Goal: Task Accomplishment & Management: Manage account settings

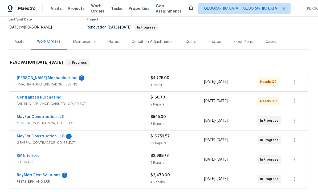
scroll to position [53, 0]
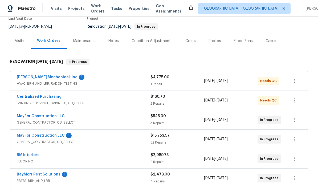
click at [46, 95] on link "Centralized Purchasing" at bounding box center [39, 97] width 45 height 4
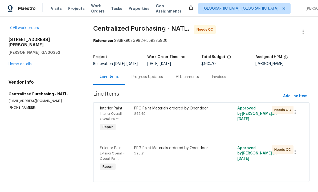
click at [205, 131] on div "PPG Paint Materials ordered by Opendoor $62.49" at bounding box center [176, 119] width 86 height 30
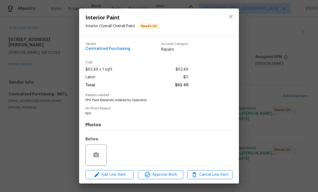
click at [155, 182] on div "Edit Line Item Approve Work Cancel Line Item" at bounding box center [159, 175] width 160 height 18
click at [161, 166] on div "Before" at bounding box center [158, 151] width 147 height 35
click at [169, 167] on div "Edit Line Item Approve Work Cancel Line Item" at bounding box center [159, 175] width 160 height 18
click at [163, 173] on span "Approve Work" at bounding box center [161, 174] width 42 height 7
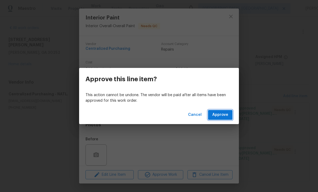
click at [226, 114] on span "Approve" at bounding box center [220, 115] width 16 height 7
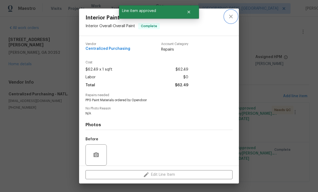
click at [232, 18] on icon "close" at bounding box center [231, 16] width 6 height 6
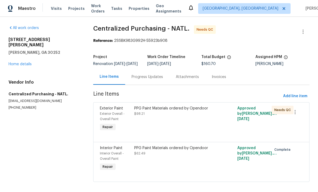
click at [177, 129] on div "PPG Paint Materials ordered by Opendoor $98.21" at bounding box center [176, 119] width 86 height 30
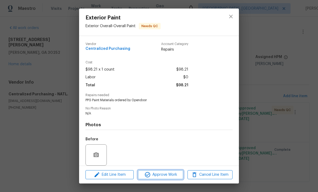
click at [169, 172] on span "Approve Work" at bounding box center [161, 174] width 42 height 7
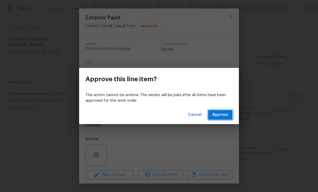
click at [222, 111] on button "Approve" at bounding box center [220, 115] width 24 height 10
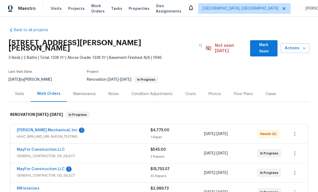
click at [48, 128] on link "JH Martin Mechanical, Inc" at bounding box center [47, 130] width 61 height 4
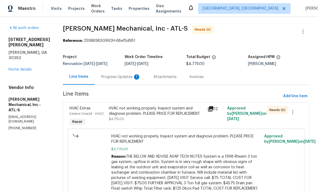
click at [130, 73] on div "Progress Updates 1" at bounding box center [121, 77] width 52 height 16
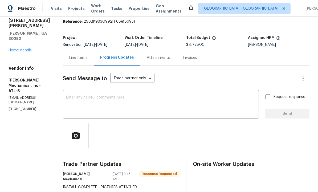
scroll to position [15, 0]
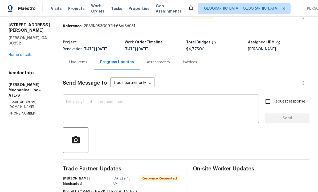
click at [87, 62] on div "Line Items" at bounding box center [78, 62] width 18 height 5
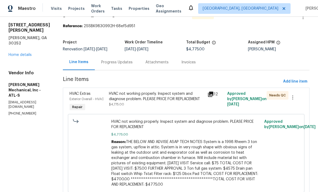
click at [143, 102] on div "HVAC not working properly. Inspect system and diagnose problem. PLEASE PRICE FO…" at bounding box center [156, 96] width 95 height 11
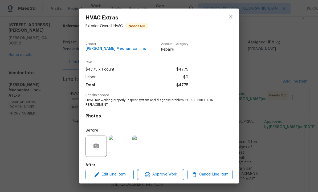
click at [172, 175] on span "Approve Work" at bounding box center [161, 174] width 42 height 7
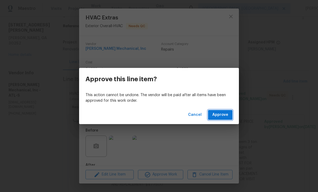
click at [223, 113] on span "Approve" at bounding box center [220, 115] width 16 height 7
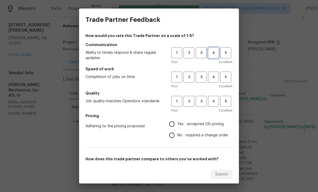
click at [215, 53] on span "4" at bounding box center [214, 53] width 10 height 6
click at [213, 82] on button "4" at bounding box center [213, 77] width 11 height 11
click at [214, 95] on h5 "Quality" at bounding box center [158, 93] width 147 height 5
click at [214, 99] on span "4" at bounding box center [214, 101] width 10 height 6
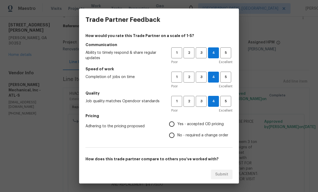
click at [173, 124] on input "Yes - accepted OD pricing" at bounding box center [171, 123] width 11 height 11
radio input "true"
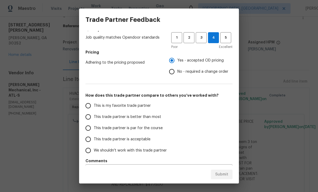
scroll to position [64, 0]
click at [93, 115] on input "This trade partner is better than most" at bounding box center [88, 116] width 11 height 11
click at [229, 175] on button "Submit" at bounding box center [222, 175] width 22 height 10
radio input "true"
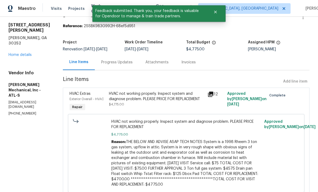
click at [134, 59] on div "Progress Updates" at bounding box center [117, 62] width 44 height 16
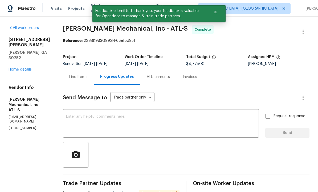
click at [142, 125] on textarea at bounding box center [161, 124] width 190 height 19
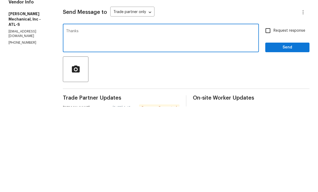
type textarea "Thanks"
click at [289, 130] on span "Send" at bounding box center [287, 133] width 36 height 7
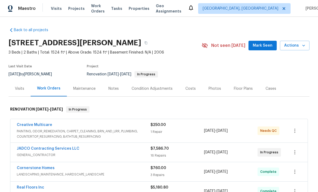
click at [60, 148] on link "JADCO Contracting Services LLC" at bounding box center [48, 149] width 63 height 4
click at [41, 124] on link "Creative Multicare" at bounding box center [34, 125] width 35 height 4
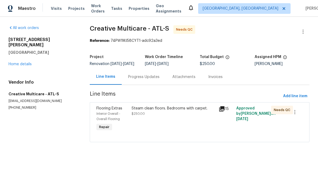
click at [158, 127] on div "Steam clean floors. Bedrooms with carpet. $250.00" at bounding box center [173, 119] width 87 height 30
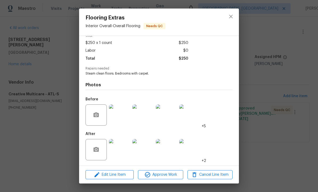
scroll to position [28, 0]
click at [169, 174] on span "Approve Work" at bounding box center [161, 174] width 42 height 7
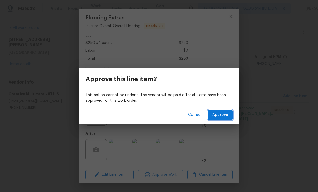
click at [222, 116] on span "Approve" at bounding box center [220, 115] width 16 height 7
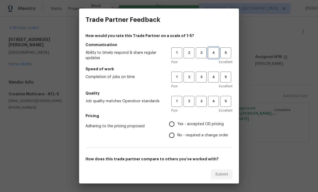
click at [216, 52] on span "4" at bounding box center [214, 53] width 10 height 6
click at [215, 75] on span "4" at bounding box center [214, 77] width 10 height 6
click at [214, 100] on span "4" at bounding box center [214, 101] width 10 height 6
click at [174, 122] on input "Yes - accepted OD pricing" at bounding box center [171, 123] width 11 height 11
radio input "true"
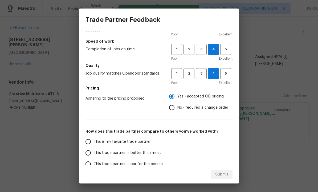
scroll to position [29, 0]
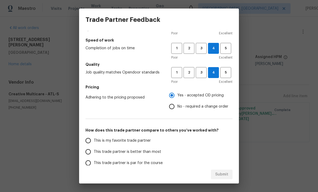
click at [92, 151] on input "This trade partner is better than most" at bounding box center [88, 151] width 11 height 11
click at [229, 172] on button "Submit" at bounding box center [222, 175] width 22 height 10
radio input "true"
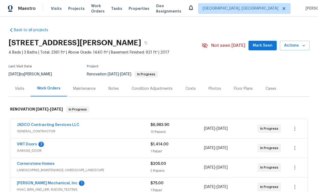
click at [156, 85] on div "Condition Adjustments" at bounding box center [152, 89] width 54 height 16
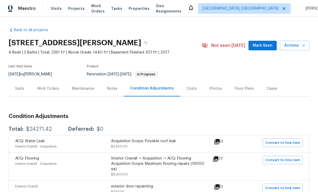
click at [191, 87] on div "Costs" at bounding box center [191, 88] width 10 height 5
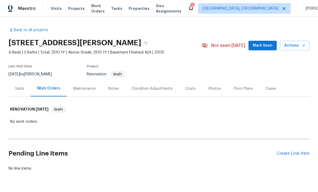
click at [149, 85] on div "Condition Adjustments" at bounding box center [152, 89] width 54 height 16
